Goal: Answer question/provide support: Share knowledge or assist other users

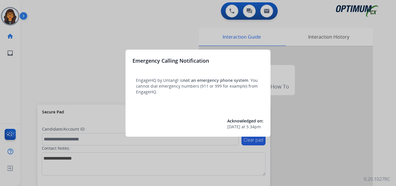
click at [45, 9] on div at bounding box center [198, 93] width 396 height 186
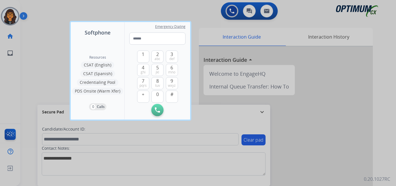
click at [43, 10] on div at bounding box center [198, 93] width 396 height 186
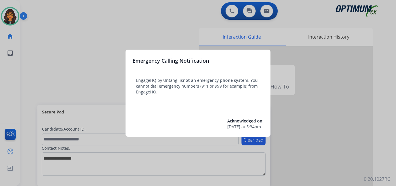
click at [42, 6] on div at bounding box center [198, 93] width 396 height 186
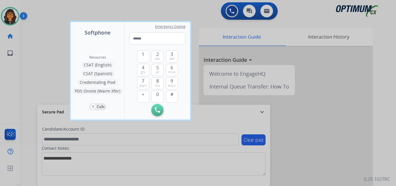
click at [41, 6] on div at bounding box center [198, 93] width 396 height 186
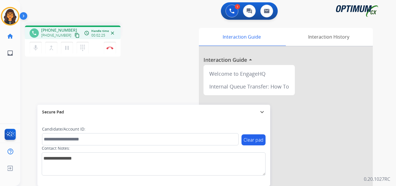
click at [75, 37] on mat-icon "content_copy" at bounding box center [77, 35] width 5 height 5
click at [110, 45] on button "Disconnect" at bounding box center [110, 48] width 12 height 12
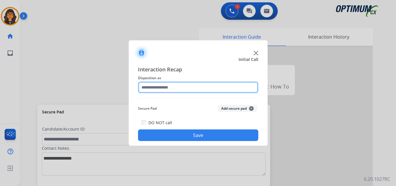
click at [153, 88] on input "text" at bounding box center [198, 88] width 120 height 12
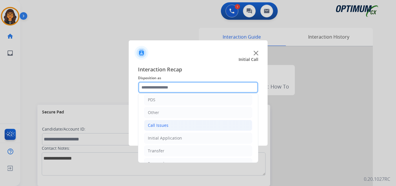
scroll to position [29, 0]
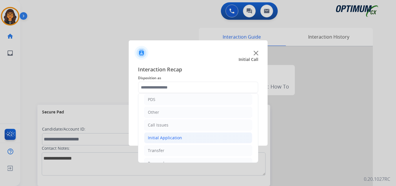
click at [165, 137] on div "Initial Application" at bounding box center [165, 138] width 34 height 6
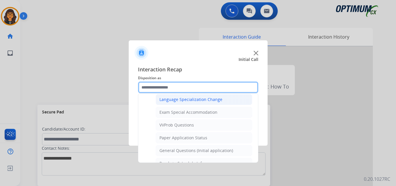
scroll to position [319, 0]
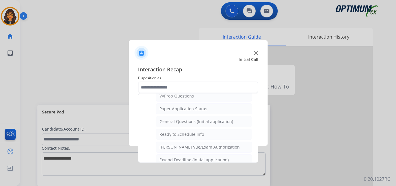
click at [194, 146] on div "[PERSON_NAME] Vue/Exam Authorization" at bounding box center [200, 147] width 80 height 6
type input "**********"
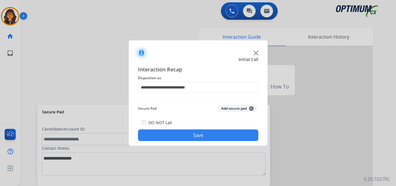
click at [191, 138] on button "Save" at bounding box center [198, 135] width 120 height 12
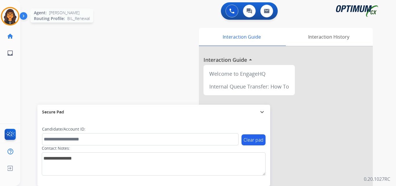
click at [7, 16] on img at bounding box center [10, 16] width 16 height 16
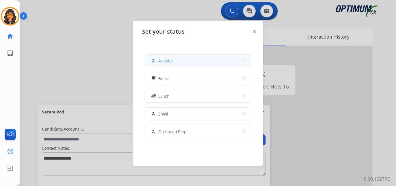
click at [165, 59] on span "Available" at bounding box center [165, 61] width 15 height 6
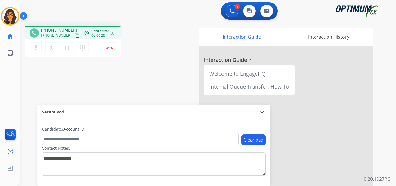
click at [75, 36] on mat-icon "content_copy" at bounding box center [77, 35] width 5 height 5
click at [108, 49] on img at bounding box center [109, 47] width 7 height 3
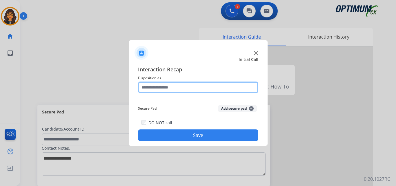
click at [172, 87] on input "text" at bounding box center [198, 88] width 120 height 12
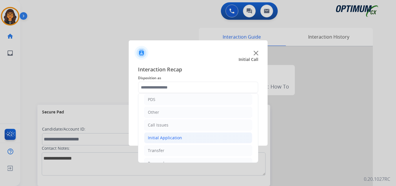
click at [170, 133] on li "Initial Application" at bounding box center [198, 137] width 108 height 11
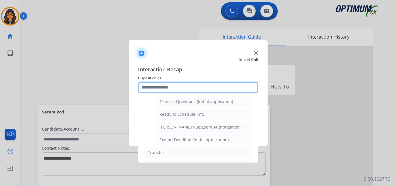
scroll to position [348, 0]
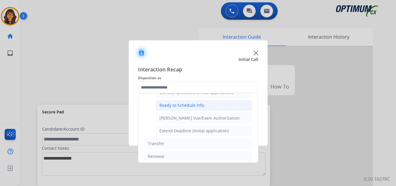
click at [186, 106] on div "Ready to Schedule Info" at bounding box center [182, 105] width 45 height 6
type input "**********"
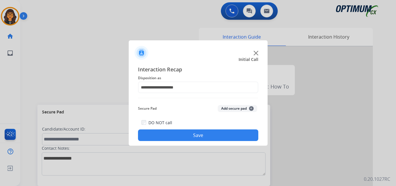
click at [187, 134] on button "Save" at bounding box center [198, 135] width 120 height 12
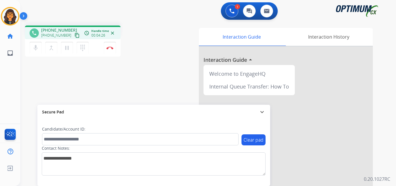
click at [75, 36] on mat-icon "content_copy" at bounding box center [77, 35] width 5 height 5
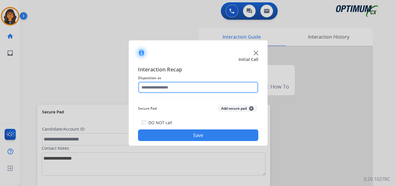
click at [149, 87] on input "text" at bounding box center [198, 88] width 120 height 12
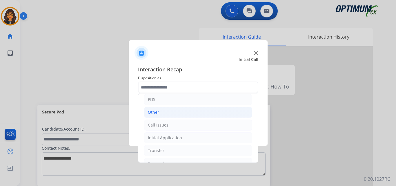
click at [149, 113] on div "Other" at bounding box center [153, 112] width 11 height 6
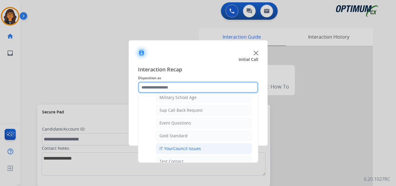
scroll to position [87, 0]
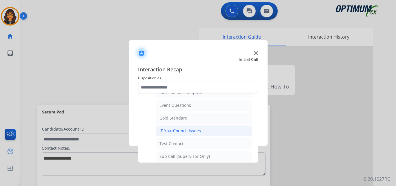
click at [180, 131] on div "IT YourCouncil Issues" at bounding box center [180, 131] width 41 height 6
type input "**********"
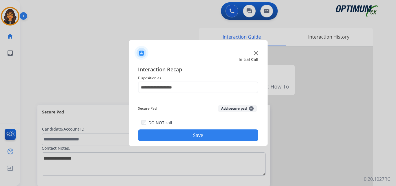
click at [180, 135] on button "Save" at bounding box center [198, 135] width 120 height 12
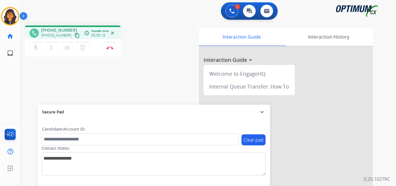
click at [75, 34] on mat-icon "content_copy" at bounding box center [77, 35] width 5 height 5
click at [111, 50] on button "Disconnect" at bounding box center [110, 48] width 12 height 12
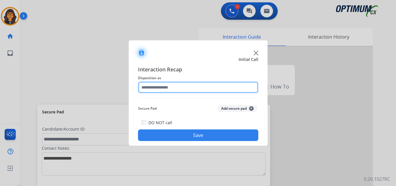
click at [157, 87] on input "text" at bounding box center [198, 88] width 120 height 12
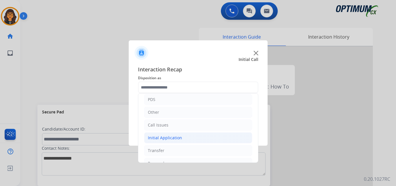
click at [162, 138] on div "Initial Application" at bounding box center [165, 138] width 34 height 6
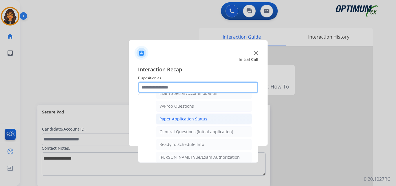
scroll to position [319, 0]
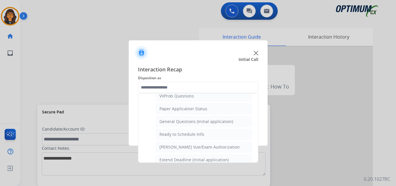
click at [185, 135] on div "Ready to Schedule Info" at bounding box center [182, 134] width 45 height 6
type input "**********"
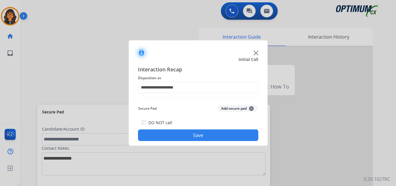
click at [195, 138] on button "Save" at bounding box center [198, 135] width 120 height 12
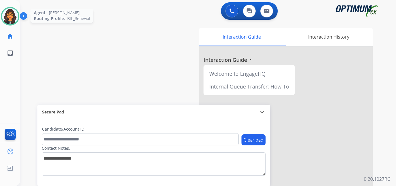
drag, startPoint x: 7, startPoint y: 15, endPoint x: 17, endPoint y: 22, distance: 12.1
click at [7, 15] on img at bounding box center [10, 16] width 16 height 16
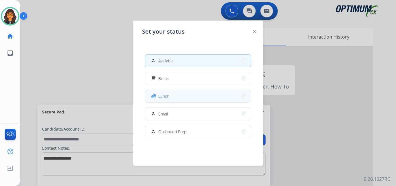
click at [169, 93] on button "fastfood Lunch" at bounding box center [198, 96] width 106 height 12
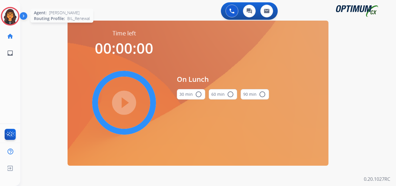
click at [9, 17] on img at bounding box center [10, 16] width 16 height 16
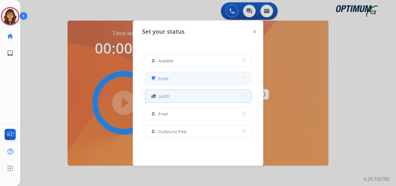
click at [163, 79] on span "Break" at bounding box center [163, 78] width 10 height 6
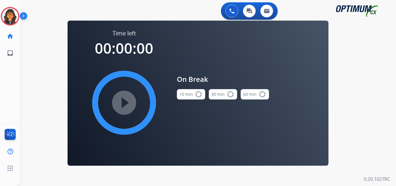
click at [193, 99] on button "10 min radio_button_unchecked" at bounding box center [191, 94] width 28 height 10
click at [128, 99] on mat-icon "play_circle_filled" at bounding box center [124, 102] width 7 height 7
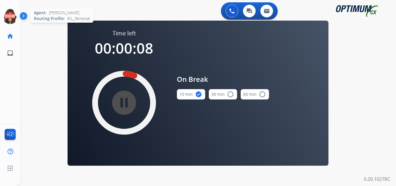
click at [9, 15] on icon at bounding box center [10, 16] width 19 height 19
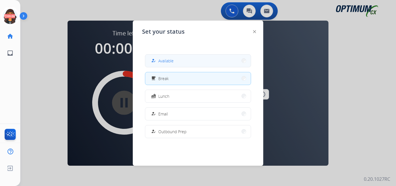
click at [171, 60] on span "Available" at bounding box center [165, 61] width 15 height 6
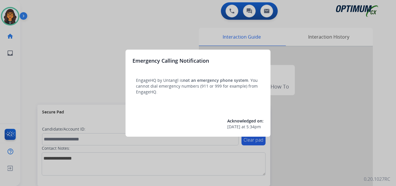
click at [39, 8] on div at bounding box center [198, 93] width 396 height 186
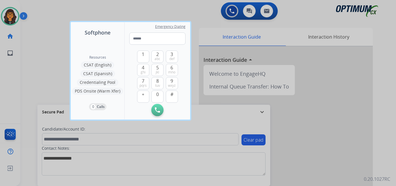
click at [39, 8] on div at bounding box center [198, 93] width 396 height 186
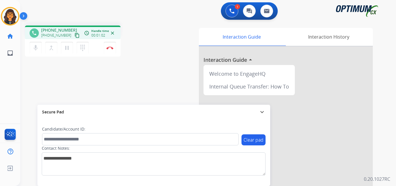
click at [75, 37] on mat-icon "content_copy" at bounding box center [77, 35] width 5 height 5
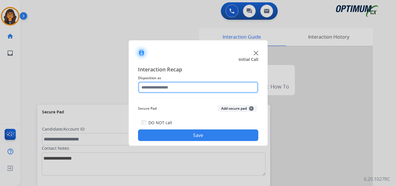
click at [151, 85] on input "text" at bounding box center [198, 88] width 120 height 12
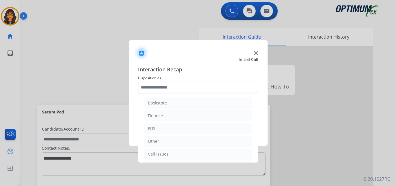
click at [257, 54] on img at bounding box center [256, 53] width 5 height 5
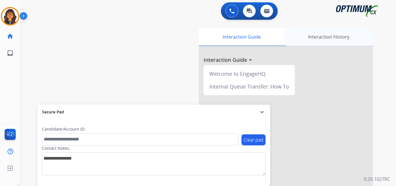
click at [324, 37] on div "Interaction History" at bounding box center [329, 37] width 88 height 18
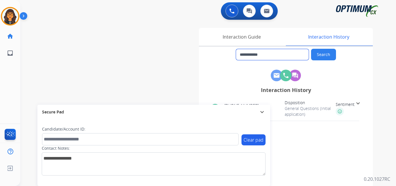
drag, startPoint x: 269, startPoint y: 56, endPoint x: 245, endPoint y: 55, distance: 24.4
click at [245, 55] on input "**********" at bounding box center [272, 54] width 73 height 11
click at [234, 36] on div "Interaction Guide" at bounding box center [242, 37] width 86 height 18
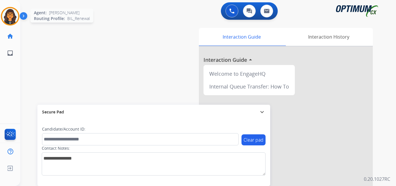
click at [12, 17] on img at bounding box center [10, 16] width 16 height 16
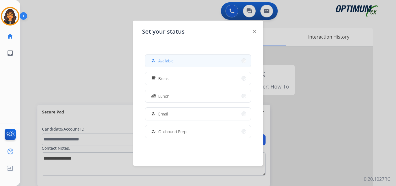
click at [171, 62] on span "Available" at bounding box center [165, 61] width 15 height 6
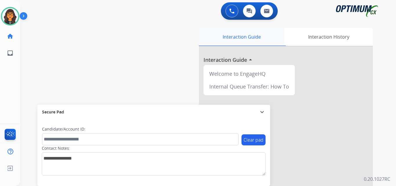
drag, startPoint x: 229, startPoint y: 15, endPoint x: 208, endPoint y: 29, distance: 25.5
click at [229, 14] on button at bounding box center [232, 11] width 13 height 13
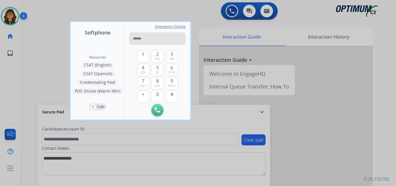
click at [178, 38] on input "tel" at bounding box center [157, 38] width 56 height 12
type input "**********"
click at [159, 109] on img at bounding box center [157, 109] width 5 height 5
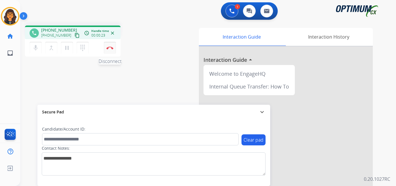
click at [111, 47] on img at bounding box center [109, 47] width 7 height 3
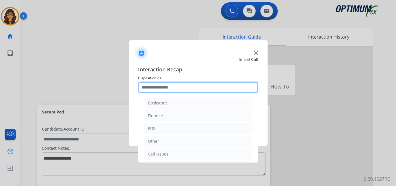
click at [175, 91] on input "text" at bounding box center [198, 88] width 120 height 12
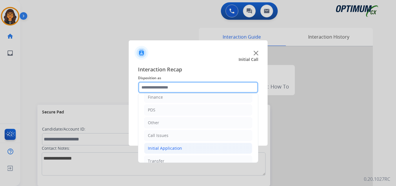
scroll to position [29, 0]
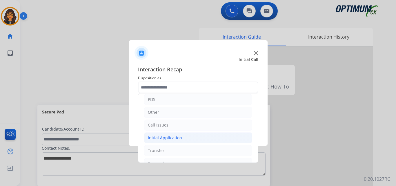
click at [173, 137] on div "Initial Application" at bounding box center [165, 138] width 34 height 6
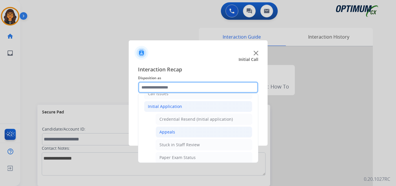
scroll to position [58, 0]
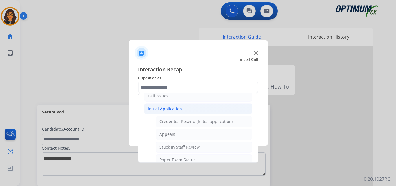
click at [193, 124] on div "Credential Resend (Initial application)" at bounding box center [196, 122] width 73 height 6
type input "**********"
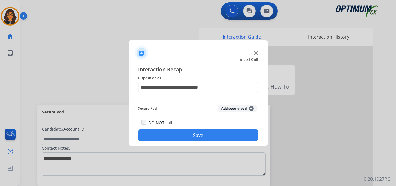
click at [196, 135] on button "Save" at bounding box center [198, 135] width 120 height 12
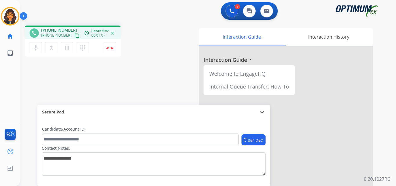
drag, startPoint x: 71, startPoint y: 34, endPoint x: 73, endPoint y: 28, distance: 6.1
click at [75, 34] on mat-icon "content_copy" at bounding box center [77, 35] width 5 height 5
click at [109, 46] on button "Disconnect" at bounding box center [110, 48] width 12 height 12
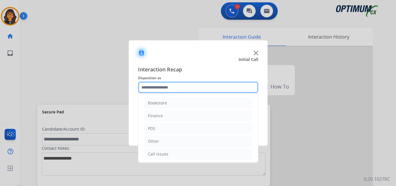
click at [161, 87] on input "text" at bounding box center [198, 88] width 120 height 12
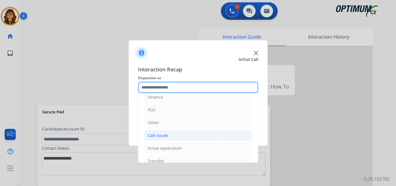
scroll to position [29, 0]
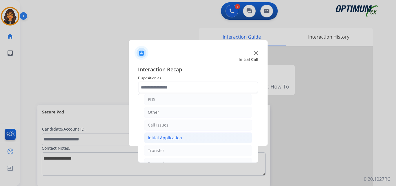
click at [171, 138] on div "Initial Application" at bounding box center [165, 138] width 34 height 6
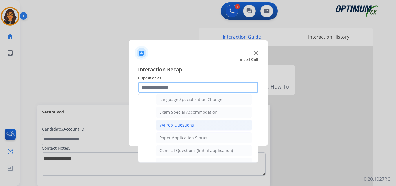
scroll to position [319, 0]
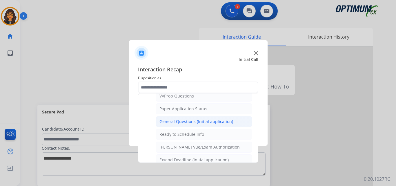
click at [198, 123] on div "General Questions (Initial application)" at bounding box center [197, 122] width 74 height 6
type input "**********"
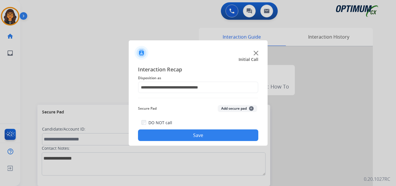
drag, startPoint x: 198, startPoint y: 138, endPoint x: 191, endPoint y: 130, distance: 10.3
click at [198, 137] on button "Save" at bounding box center [198, 135] width 120 height 12
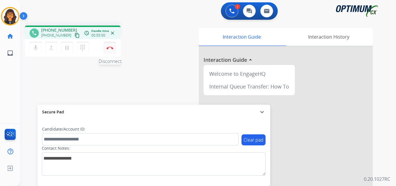
click at [110, 48] on img at bounding box center [109, 47] width 7 height 3
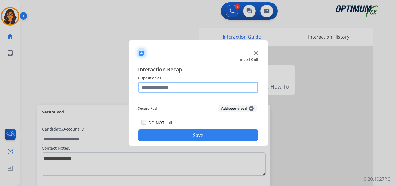
click at [159, 85] on input "text" at bounding box center [198, 88] width 120 height 12
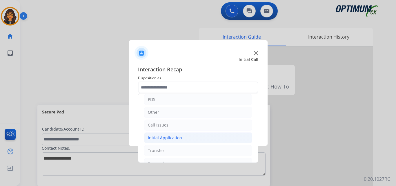
click at [159, 136] on div "Initial Application" at bounding box center [165, 138] width 34 height 6
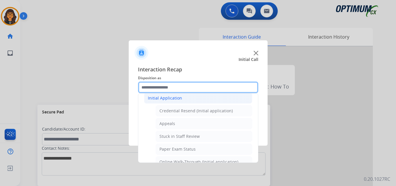
scroll to position [87, 0]
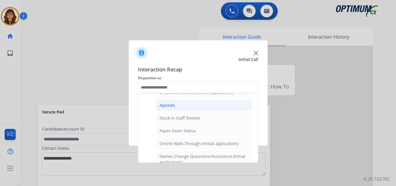
click at [169, 104] on div "Appeals" at bounding box center [168, 105] width 16 height 6
type input "*******"
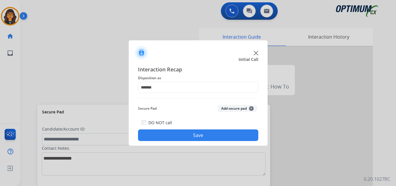
click at [179, 133] on button "Save" at bounding box center [198, 135] width 120 height 12
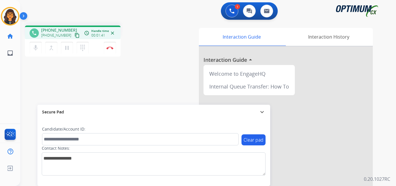
click at [75, 33] on mat-icon "content_copy" at bounding box center [77, 35] width 5 height 5
click at [111, 48] on img at bounding box center [109, 47] width 7 height 3
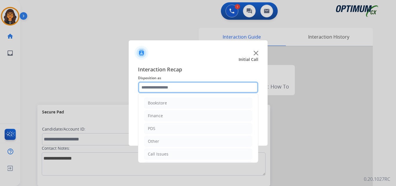
click at [167, 88] on input "text" at bounding box center [198, 88] width 120 height 12
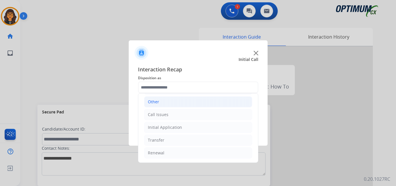
click at [157, 105] on div "Other" at bounding box center [153, 102] width 11 height 6
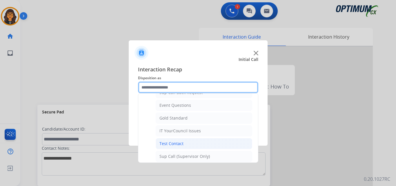
scroll to position [97, 0]
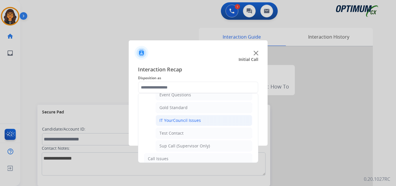
click at [178, 118] on div "IT YourCouncil Issues" at bounding box center [180, 120] width 41 height 6
type input "**********"
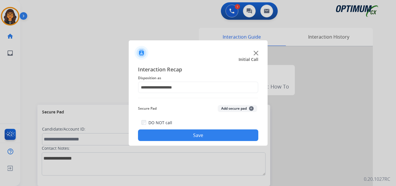
click at [180, 136] on button "Save" at bounding box center [198, 135] width 120 height 12
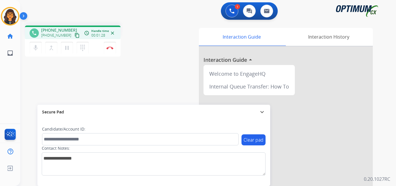
click at [75, 36] on mat-icon "content_copy" at bounding box center [77, 35] width 5 height 5
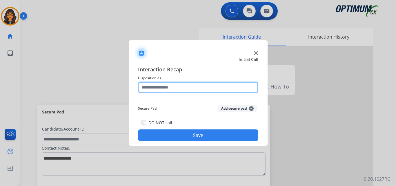
click at [163, 83] on input "text" at bounding box center [198, 88] width 120 height 12
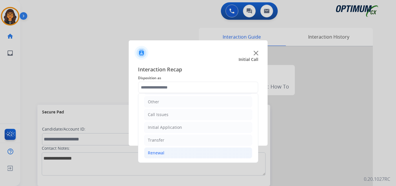
click at [154, 154] on div "Renewal" at bounding box center [156, 153] width 17 height 6
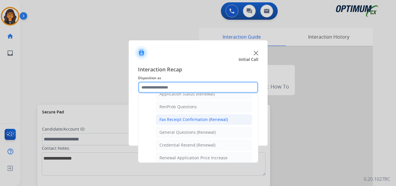
scroll to position [155, 0]
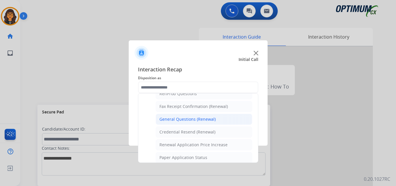
click at [198, 119] on div "General Questions (Renewal)" at bounding box center [188, 119] width 56 height 6
type input "**********"
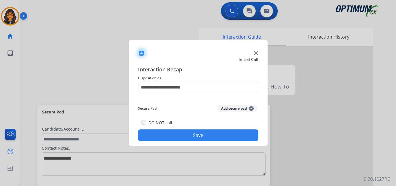
click at [193, 136] on button "Save" at bounding box center [198, 135] width 120 height 12
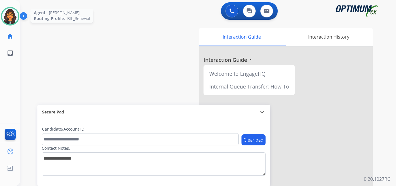
click at [6, 18] on img at bounding box center [10, 16] width 16 height 16
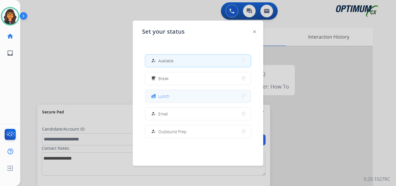
click at [167, 94] on span "Lunch" at bounding box center [163, 96] width 11 height 6
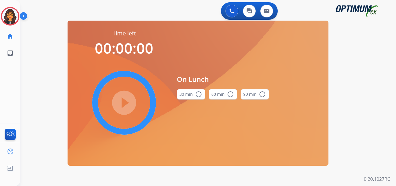
drag, startPoint x: 192, startPoint y: 93, endPoint x: 189, endPoint y: 94, distance: 3.4
click at [193, 93] on button "30 min radio_button_unchecked" at bounding box center [191, 94] width 28 height 10
click at [122, 102] on mat-icon "play_circle_filled" at bounding box center [124, 102] width 7 height 7
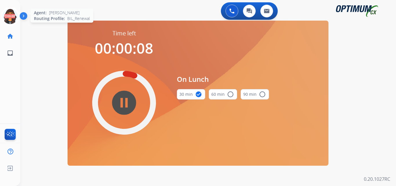
click at [8, 15] on icon at bounding box center [10, 16] width 19 height 19
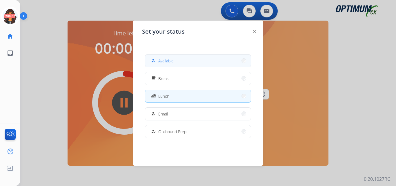
click at [165, 58] on span "Available" at bounding box center [165, 61] width 15 height 6
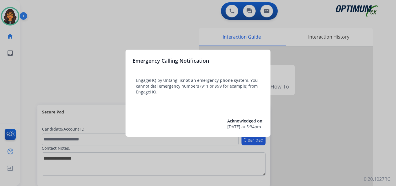
click at [39, 7] on div at bounding box center [198, 93] width 396 height 186
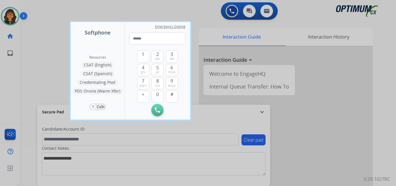
click at [39, 7] on div at bounding box center [198, 93] width 396 height 186
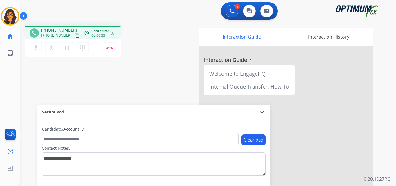
click at [75, 37] on mat-icon "content_copy" at bounding box center [77, 35] width 5 height 5
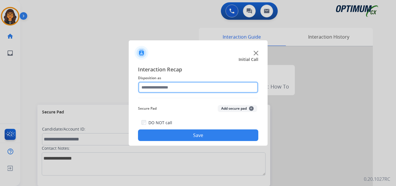
click at [150, 85] on input "text" at bounding box center [198, 88] width 120 height 12
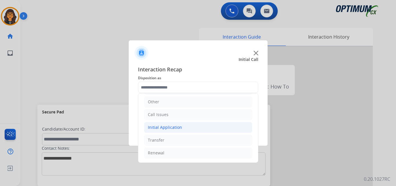
click at [170, 129] on div "Initial Application" at bounding box center [165, 127] width 34 height 6
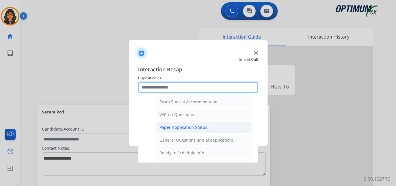
scroll to position [330, 0]
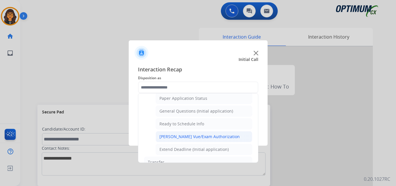
click at [196, 136] on div "[PERSON_NAME] Vue/Exam Authorization" at bounding box center [200, 137] width 80 height 6
type input "**********"
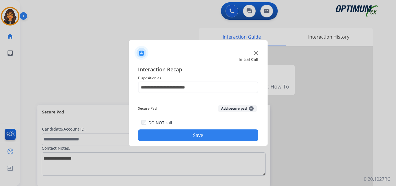
click at [189, 134] on button "Save" at bounding box center [198, 135] width 120 height 12
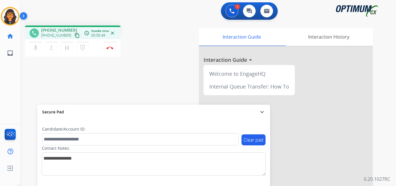
click at [75, 35] on mat-icon "content_copy" at bounding box center [77, 35] width 5 height 5
click at [111, 48] on img at bounding box center [109, 47] width 7 height 3
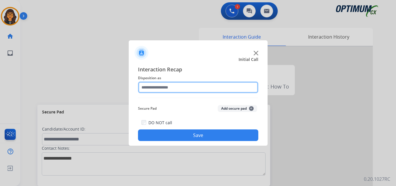
click at [161, 84] on input "text" at bounding box center [198, 88] width 120 height 12
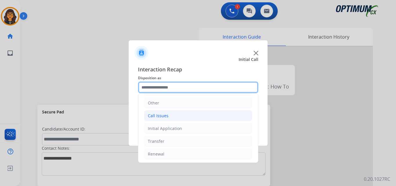
scroll to position [39, 0]
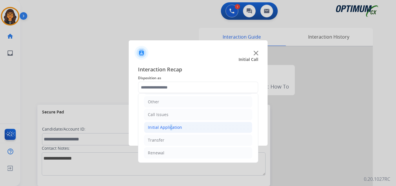
click at [169, 128] on div "Initial Application" at bounding box center [165, 127] width 34 height 6
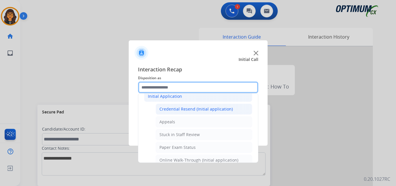
scroll to position [97, 0]
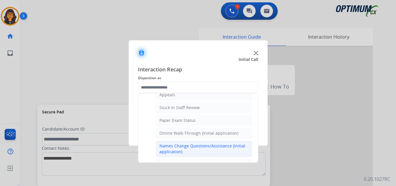
click at [197, 146] on div "Names Change Questions/Assistance (Initial application)" at bounding box center [204, 149] width 89 height 12
type input "**********"
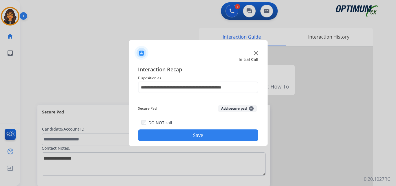
click at [188, 126] on div "DO NOT call Save" at bounding box center [198, 130] width 120 height 22
click at [192, 132] on button "Save" at bounding box center [198, 135] width 120 height 12
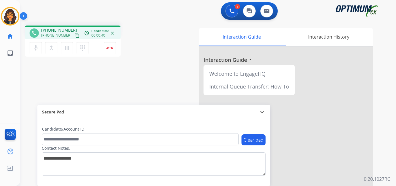
click at [75, 35] on mat-icon "content_copy" at bounding box center [77, 35] width 5 height 5
click at [75, 36] on mat-icon "content_copy" at bounding box center [77, 35] width 5 height 5
click at [113, 46] on button "Disconnect" at bounding box center [110, 48] width 12 height 12
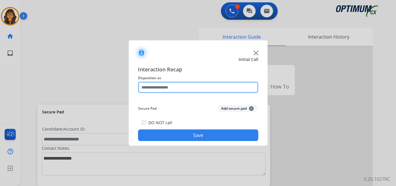
click at [167, 89] on input "text" at bounding box center [198, 88] width 120 height 12
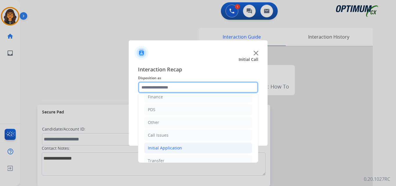
scroll to position [29, 0]
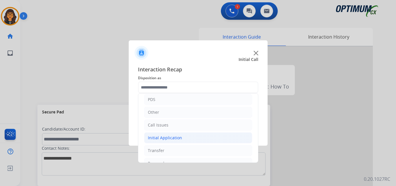
click at [172, 135] on li "Initial Application" at bounding box center [198, 137] width 108 height 11
click at [176, 135] on div "Initial Application" at bounding box center [165, 138] width 34 height 6
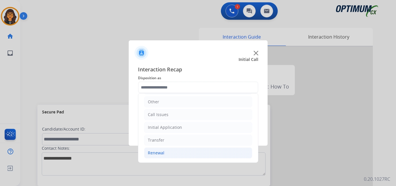
click at [150, 153] on div "Renewal" at bounding box center [156, 153] width 17 height 6
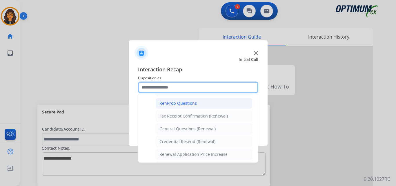
scroll to position [155, 0]
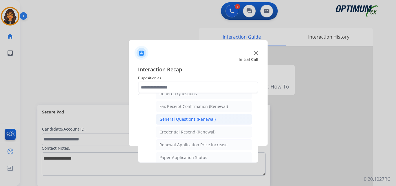
click at [176, 119] on div "General Questions (Renewal)" at bounding box center [188, 119] width 56 height 6
type input "**********"
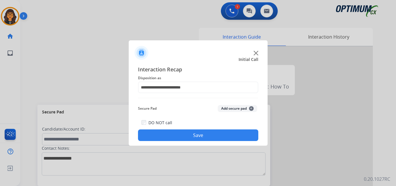
drag, startPoint x: 184, startPoint y: 138, endPoint x: 156, endPoint y: 123, distance: 31.9
click at [184, 138] on button "Save" at bounding box center [198, 135] width 120 height 12
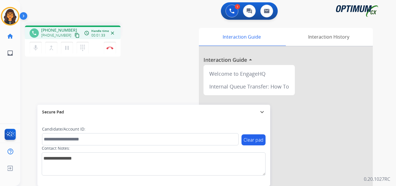
click at [75, 35] on mat-icon "content_copy" at bounding box center [77, 35] width 5 height 5
click at [110, 48] on img at bounding box center [109, 47] width 7 height 3
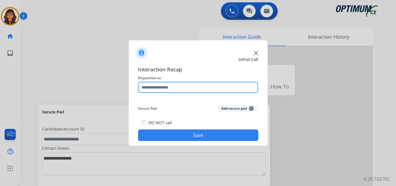
click at [162, 87] on input "text" at bounding box center [198, 88] width 120 height 12
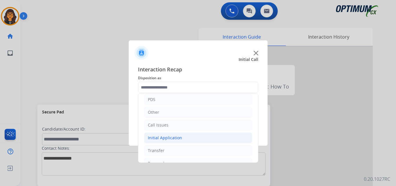
drag, startPoint x: 165, startPoint y: 138, endPoint x: 174, endPoint y: 137, distance: 8.9
click at [165, 139] on div "Initial Application" at bounding box center [165, 138] width 34 height 6
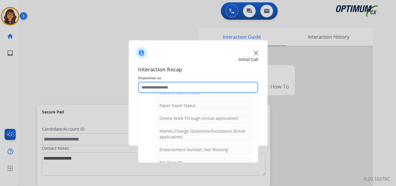
scroll to position [116, 0]
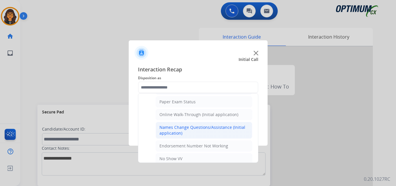
click at [184, 128] on div "Names Change Questions/Assistance (Initial application)" at bounding box center [204, 130] width 89 height 12
type input "**********"
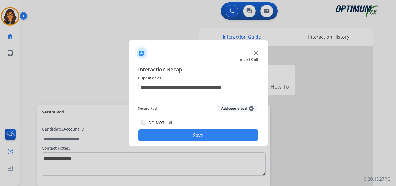
click at [179, 136] on button "Save" at bounding box center [198, 135] width 120 height 12
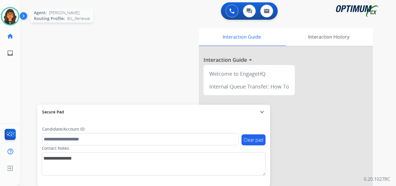
click at [17, 13] on img at bounding box center [10, 16] width 16 height 16
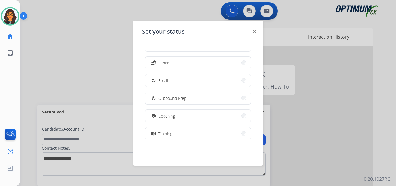
scroll to position [87, 0]
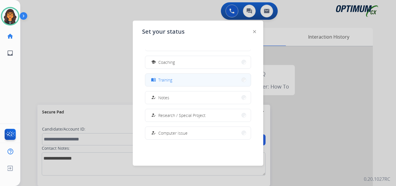
click at [167, 83] on button "menu_book Training" at bounding box center [198, 80] width 106 height 12
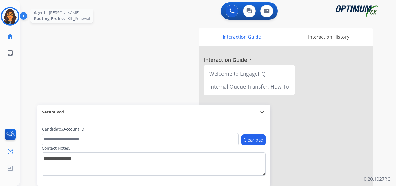
click at [12, 16] on img at bounding box center [10, 16] width 16 height 16
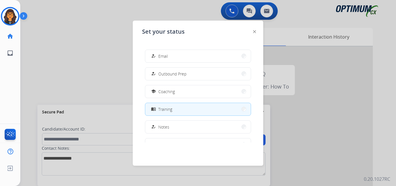
scroll to position [58, 0]
click at [256, 32] on img at bounding box center [254, 31] width 3 height 3
